Goal: Information Seeking & Learning: Find contact information

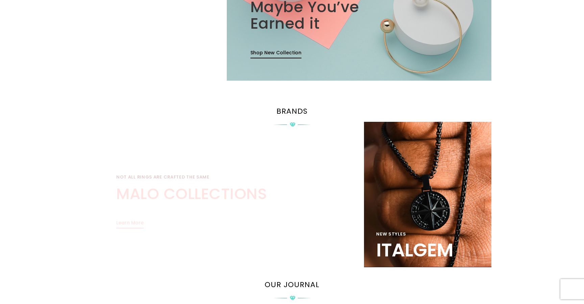
scroll to position [919, 0]
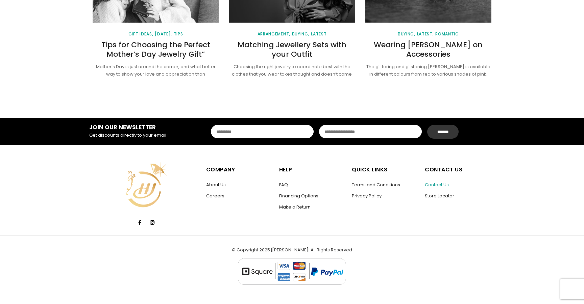
click at [436, 185] on link "Contact Us" at bounding box center [437, 185] width 24 height 6
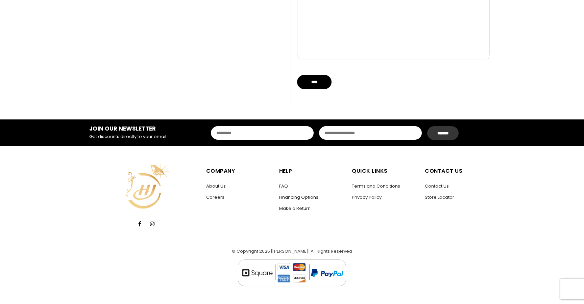
scroll to position [455, 0]
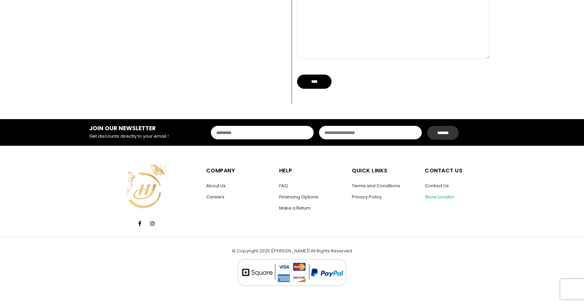
click at [442, 197] on link "Store Locator" at bounding box center [439, 197] width 29 height 6
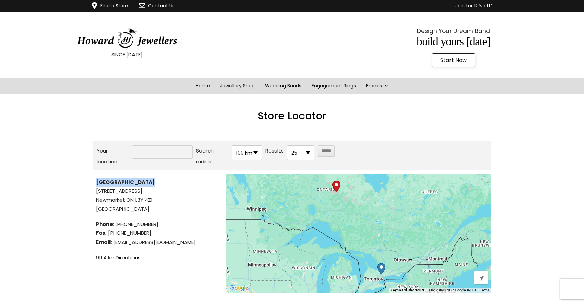
drag, startPoint x: 96, startPoint y: 181, endPoint x: 149, endPoint y: 182, distance: 53.4
click at [149, 182] on li "Upper Canada Mall 17600 Yonge St, Newmarket ON L3Y 4Z1 Canada Phone : (905) 836…" at bounding box center [158, 221] width 131 height 92
copy strong "Upper Canada Mall"
click at [199, 85] on link "Home" at bounding box center [202, 86] width 25 height 17
drag, startPoint x: 95, startPoint y: 191, endPoint x: 139, endPoint y: 192, distance: 44.9
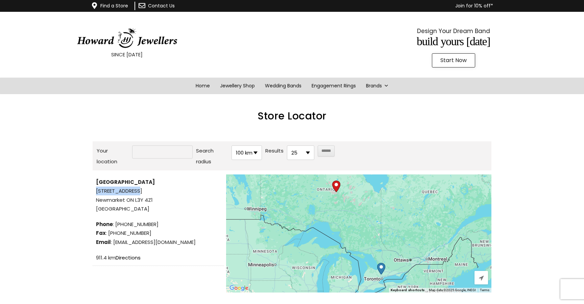
click at [139, 192] on li "Upper Canada Mall 17600 Yonge St, Newmarket ON L3Y 4Z1 Canada Phone : (905) 836…" at bounding box center [158, 221] width 131 height 92
copy span "17600 Yonge St,"
drag, startPoint x: 95, startPoint y: 201, endPoint x: 125, endPoint y: 200, distance: 30.1
click at [125, 200] on li "Upper Canada Mall 17600 Yonge St, Newmarket ON L3Y 4Z1 Canada Phone : (905) 836…" at bounding box center [158, 221] width 131 height 92
copy span "Newmarket"
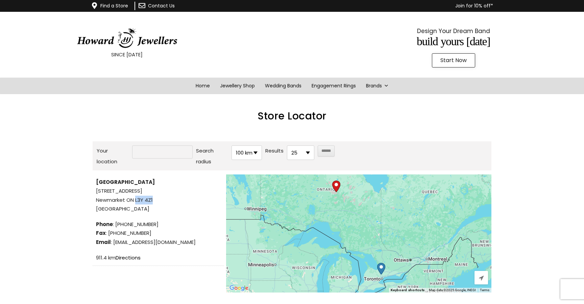
drag, startPoint x: 135, startPoint y: 200, endPoint x: 157, endPoint y: 200, distance: 22.0
click at [157, 200] on p "Upper Canada Mall 17600 Yonge St, Newmarket ON L3Y 4Z1 Canada" at bounding box center [158, 195] width 125 height 35
copy span "L3Y 4Z1"
